Goal: Task Accomplishment & Management: Manage account settings

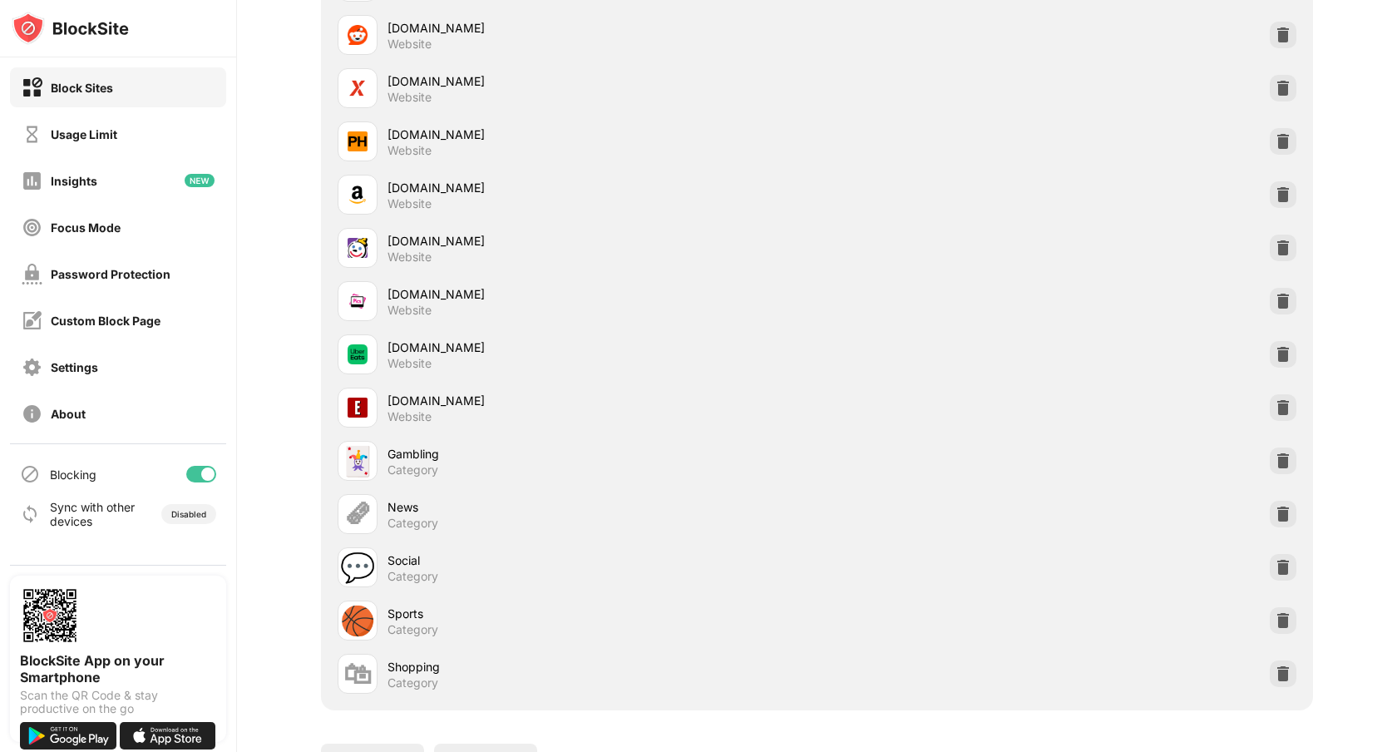
scroll to position [4214, 0]
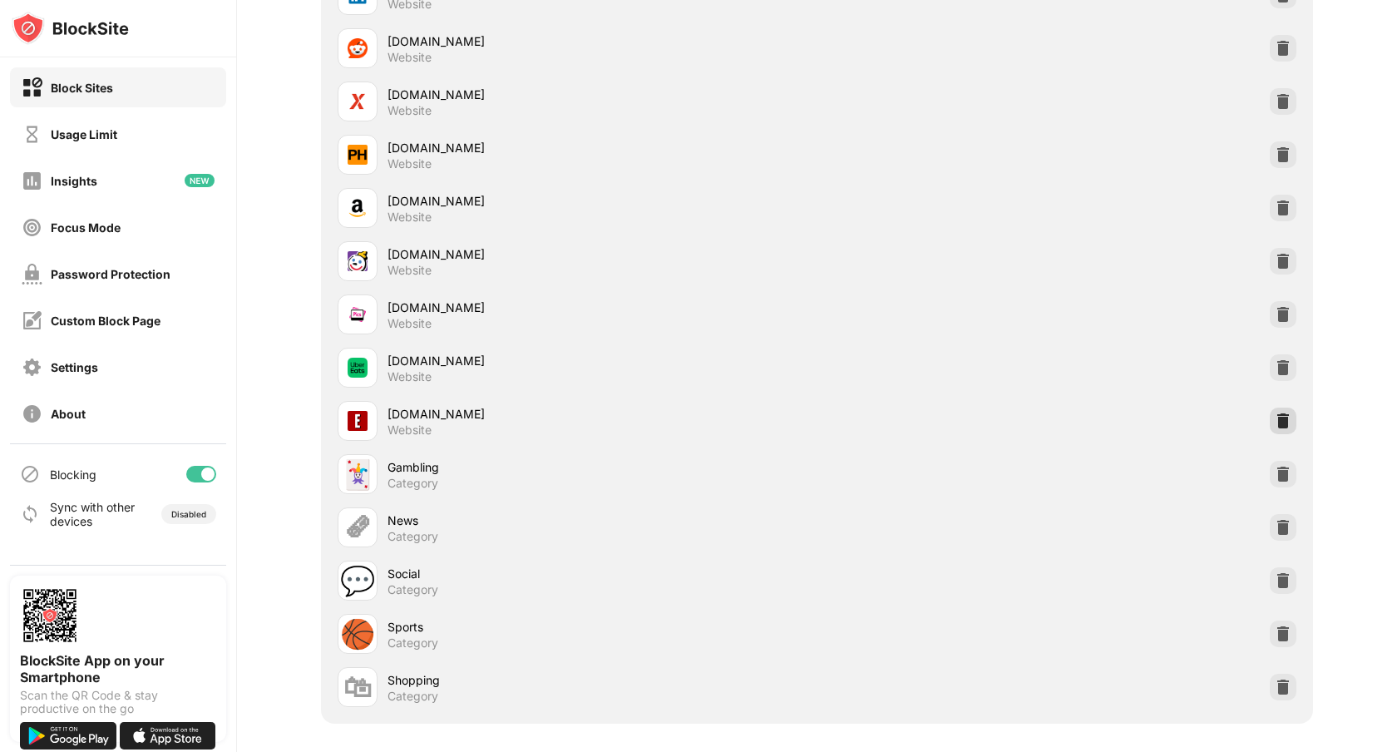
click at [1277, 416] on img at bounding box center [1282, 420] width 17 height 17
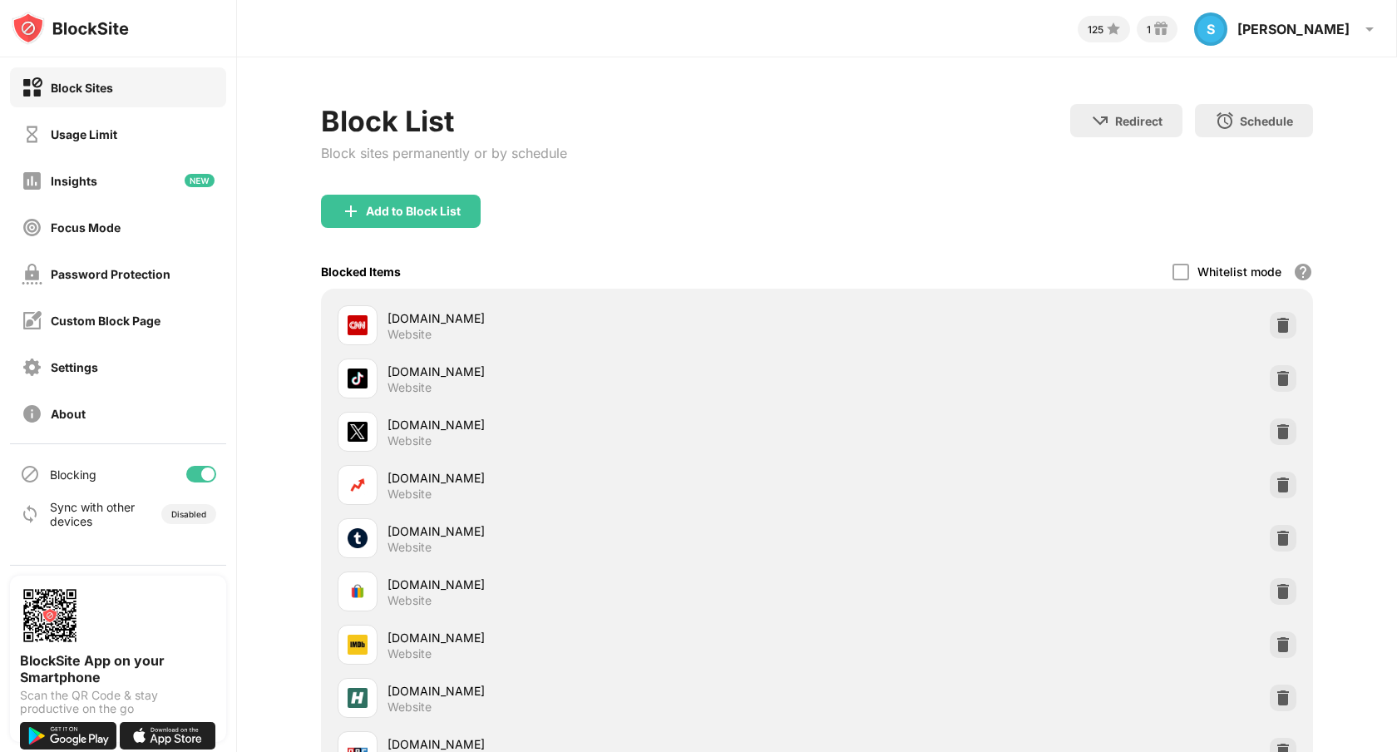
click at [387, 230] on div "Add to Block List" at bounding box center [817, 225] width 992 height 60
click at [389, 216] on div "Add to Block List" at bounding box center [413, 211] width 95 height 13
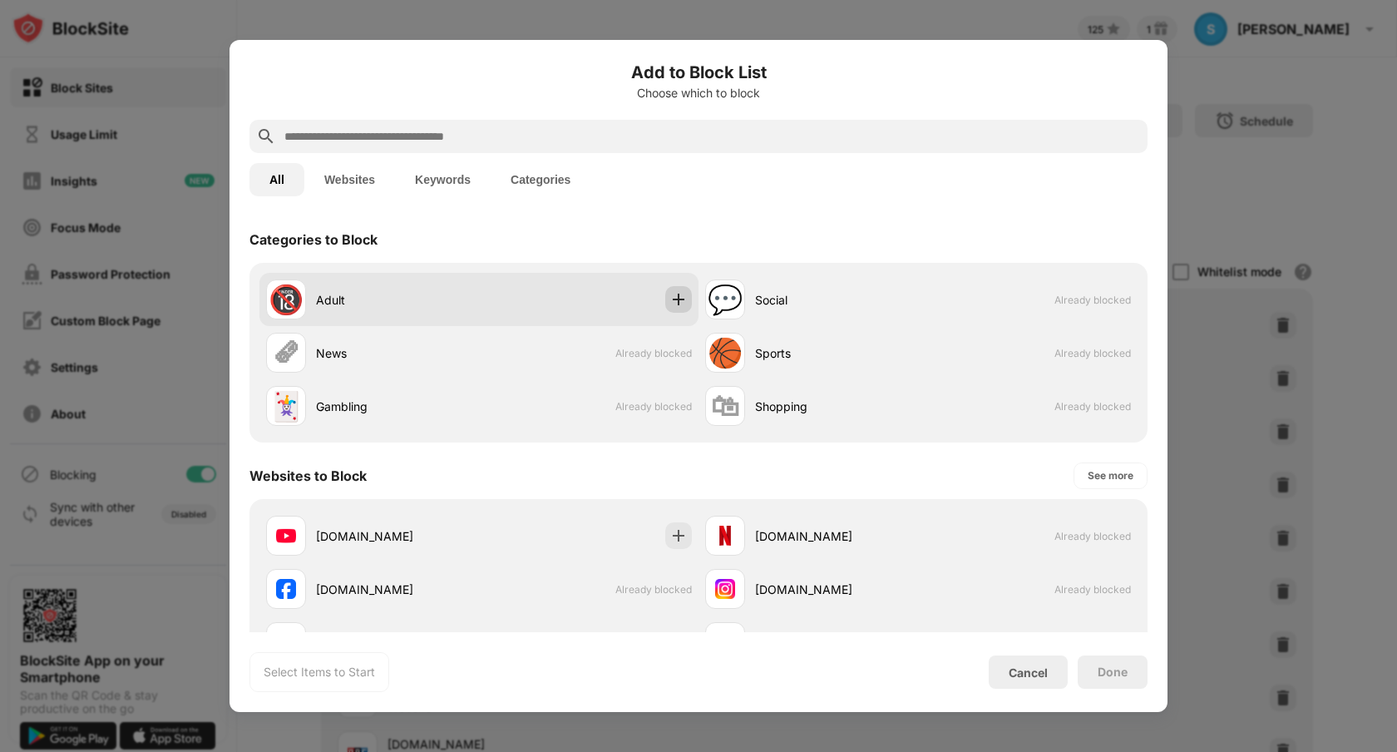
click at [684, 308] on div at bounding box center [678, 299] width 27 height 27
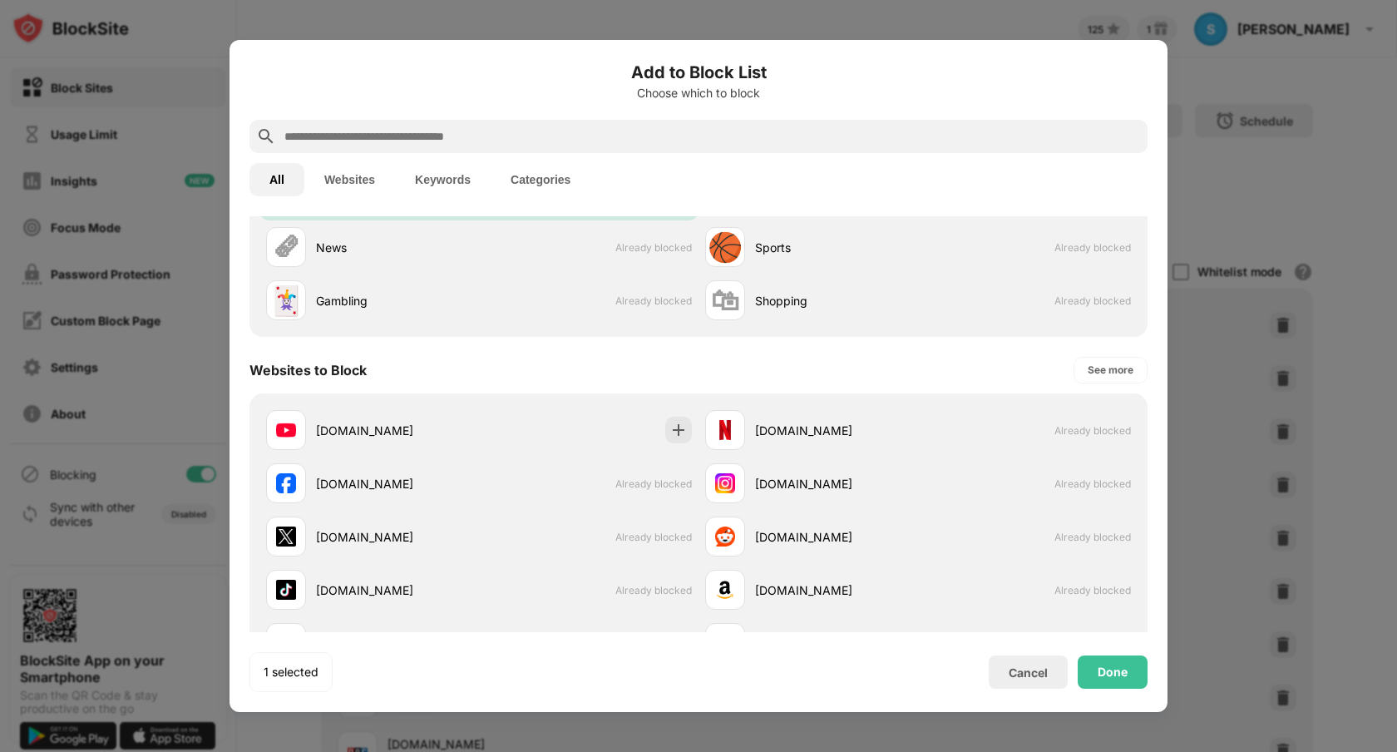
scroll to position [115, 0]
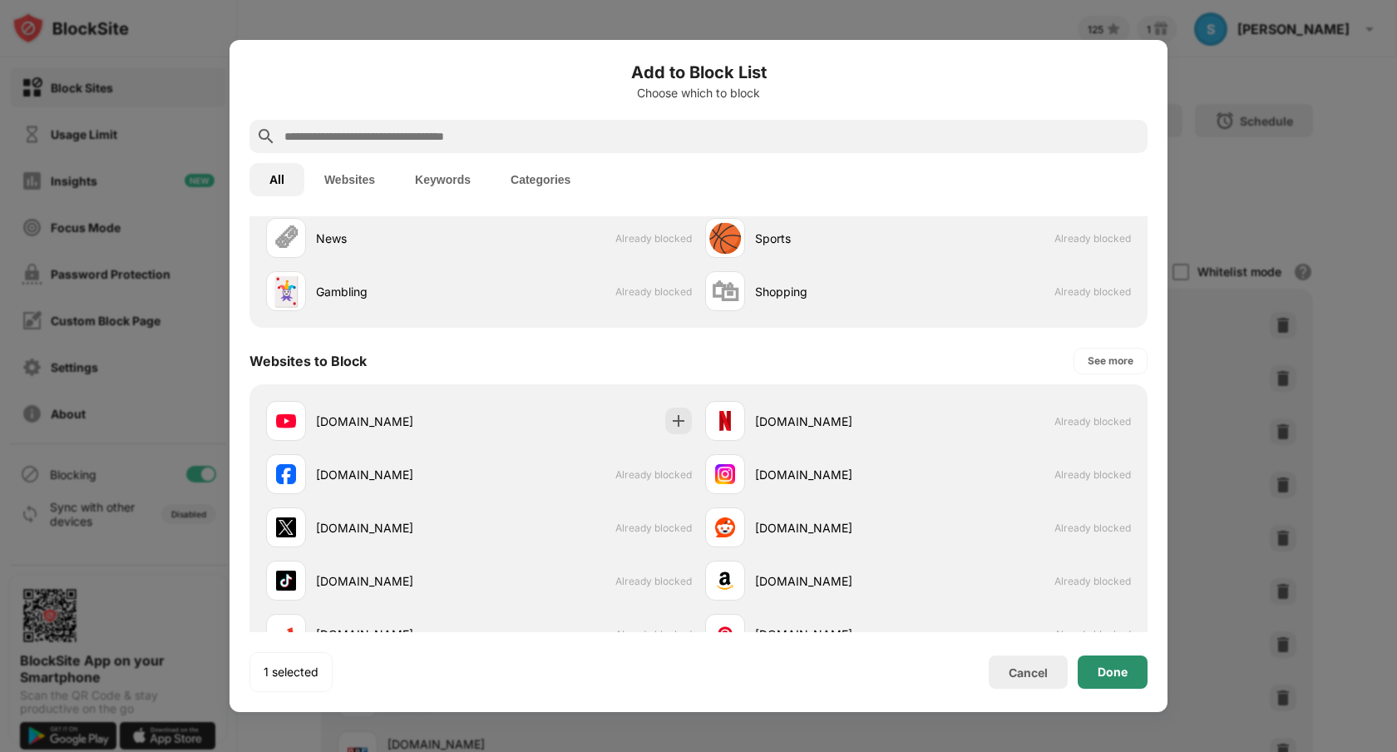
click at [1102, 666] on div "Done" at bounding box center [1112, 671] width 30 height 13
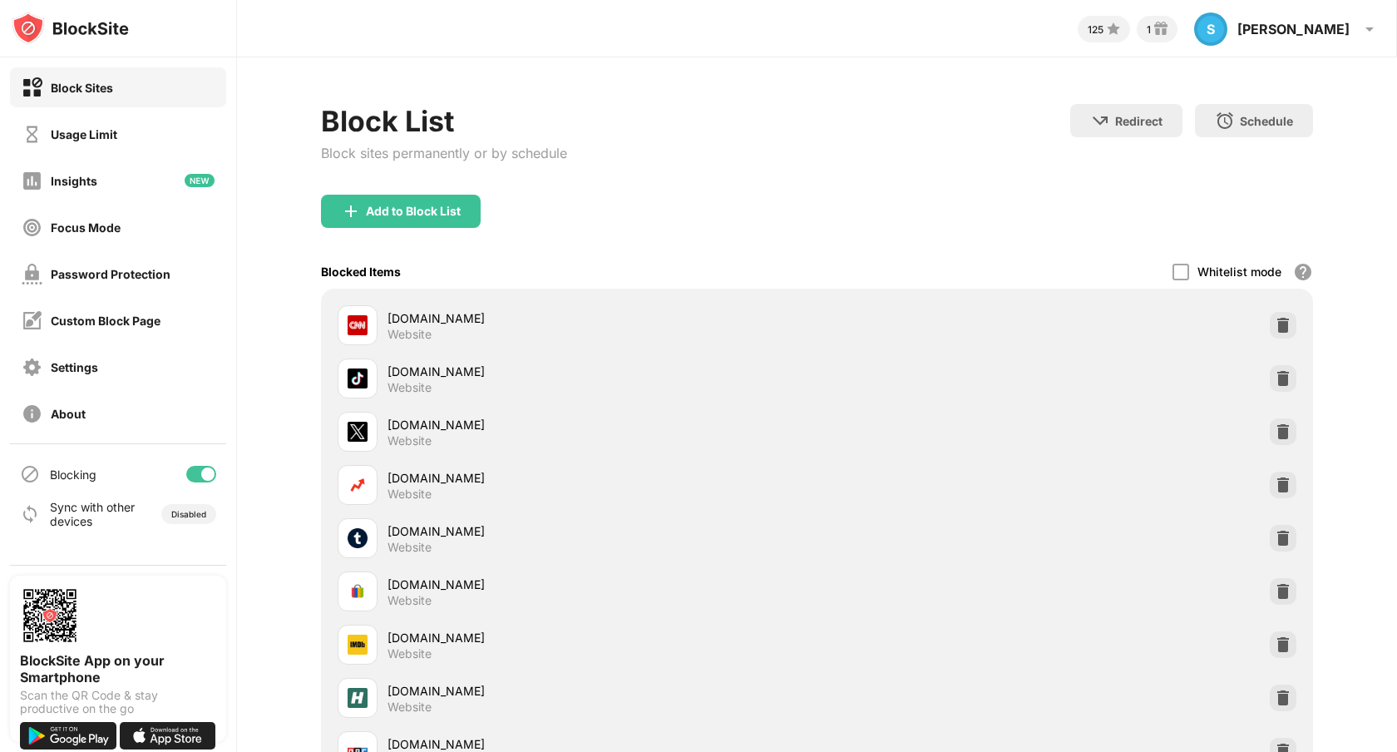
scroll to position [141, 0]
